Goal: Check status: Check status

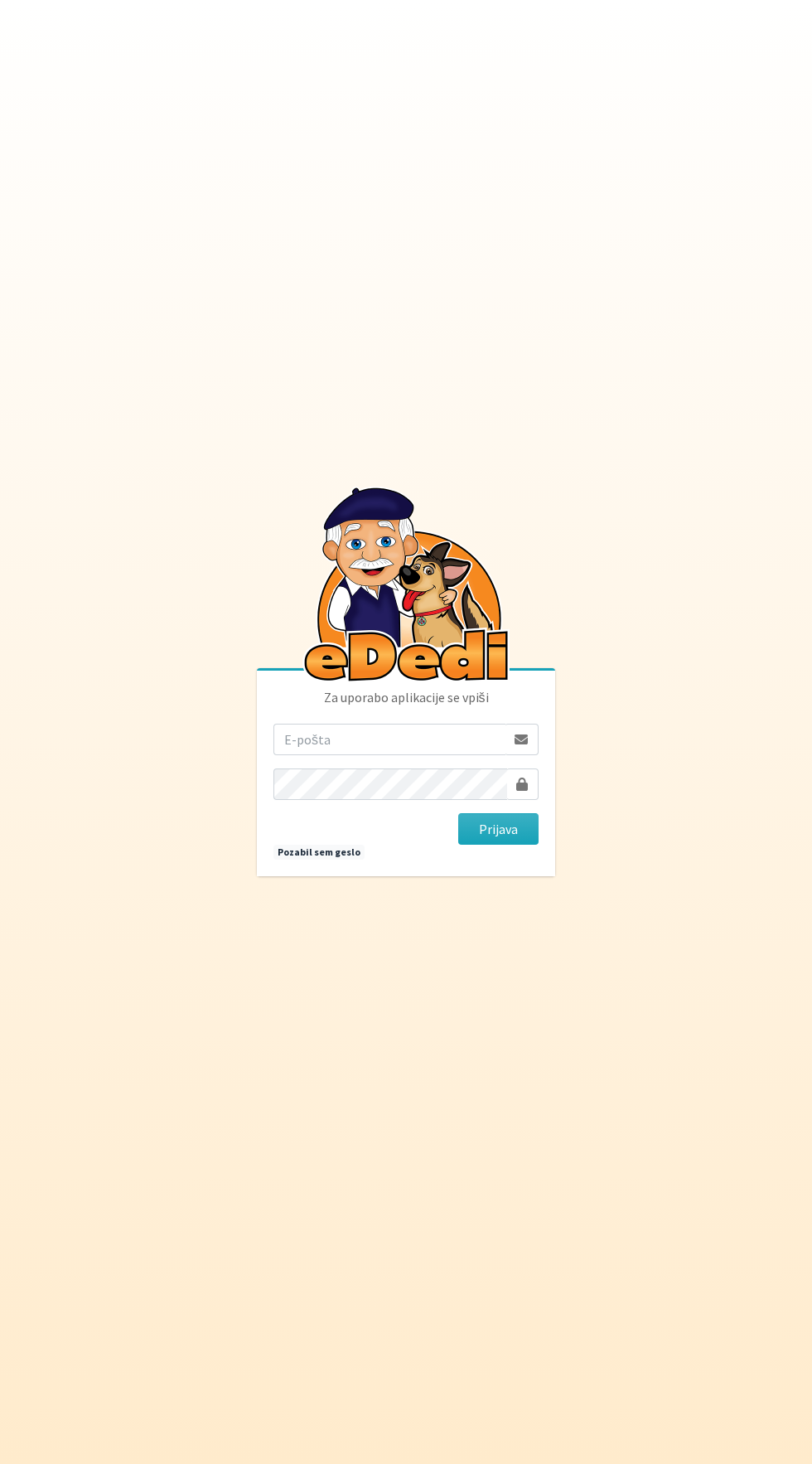
click at [363, 755] on input "email" at bounding box center [390, 739] width 232 height 31
type input "[EMAIL_ADDRESS][DOMAIN_NAME]"
click at [458, 813] on button "Prijava" at bounding box center [498, 829] width 80 height 31
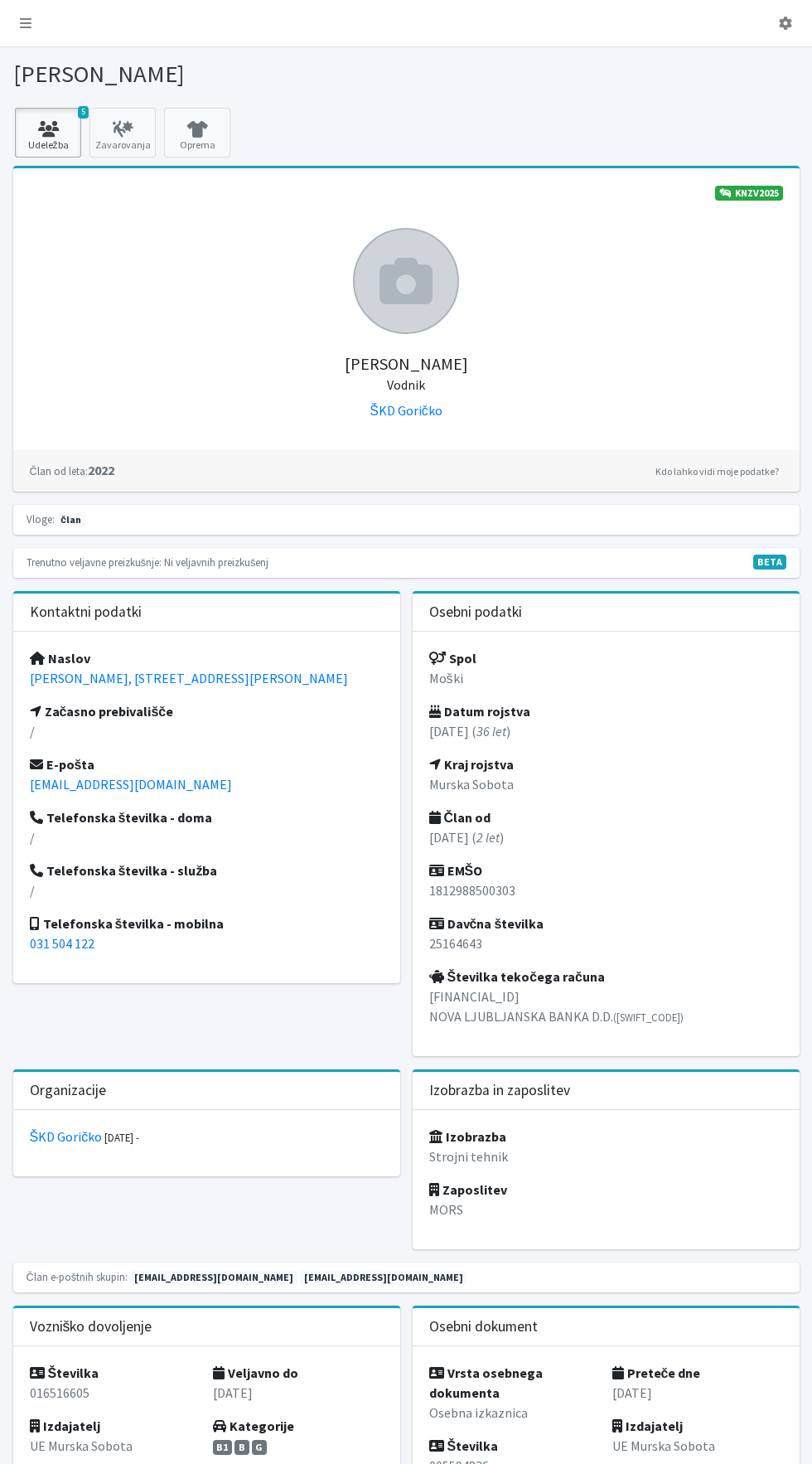
click at [20, 133] on icon at bounding box center [48, 130] width 56 height 17
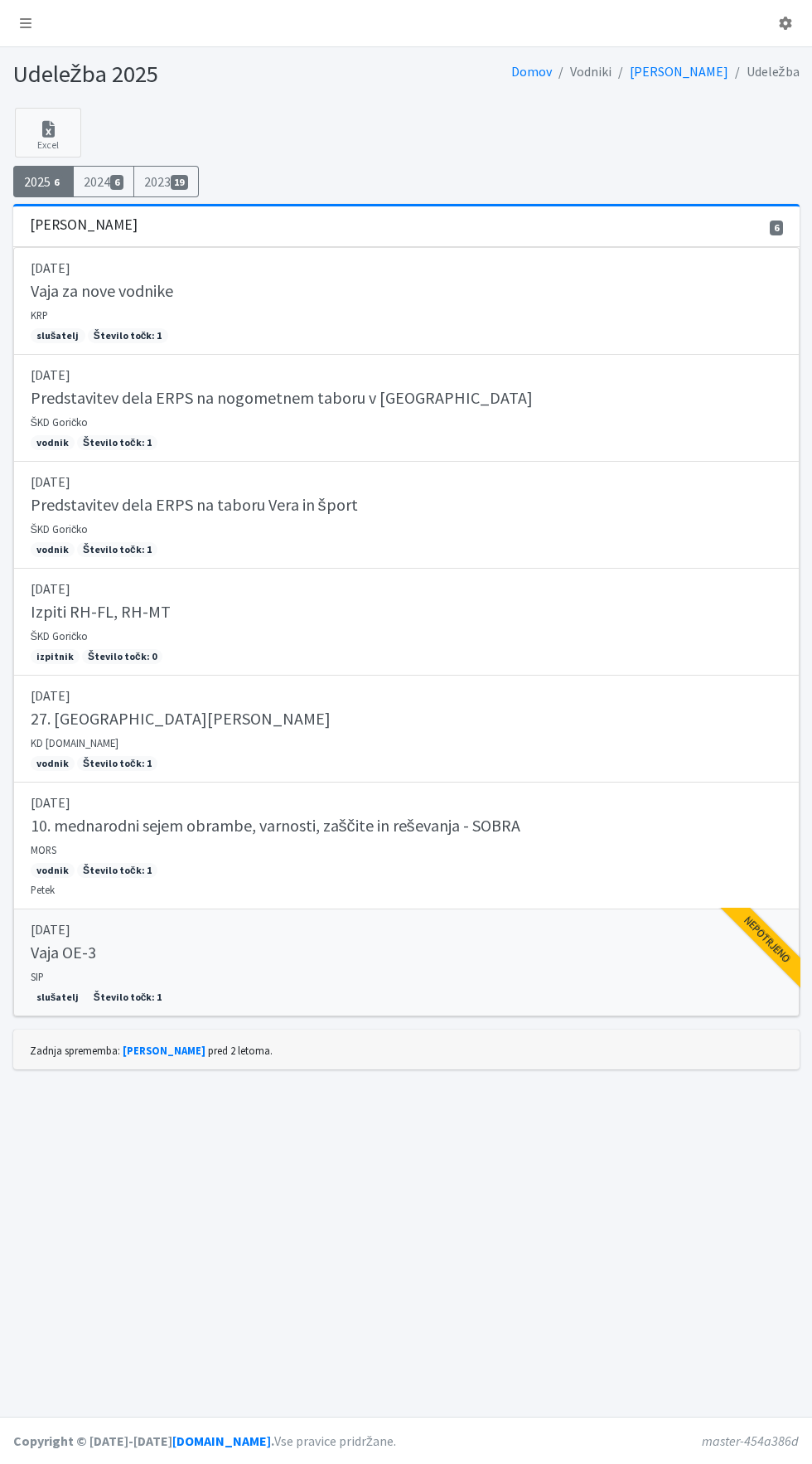
click at [49, 955] on h5 "Vaja OE-3" at bounding box center [64, 952] width 66 height 20
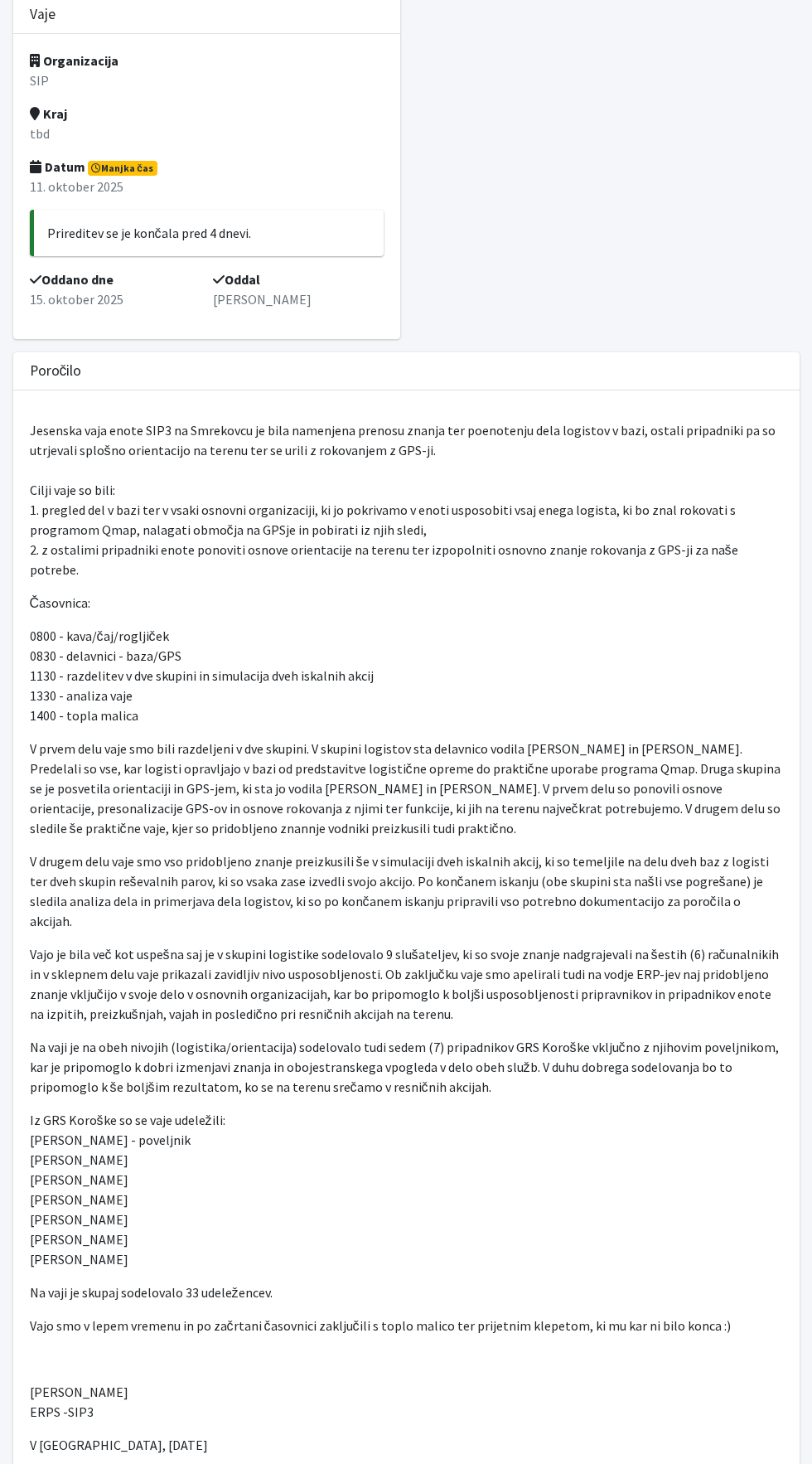
scroll to position [121, 0]
